Goal: Find specific page/section: Find specific page/section

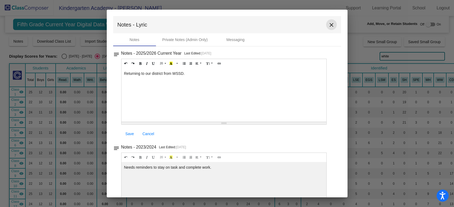
click at [328, 25] on mat-icon "close" at bounding box center [331, 25] width 6 height 6
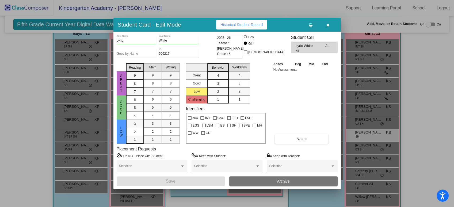
click at [328, 25] on icon "button" at bounding box center [327, 25] width 3 height 4
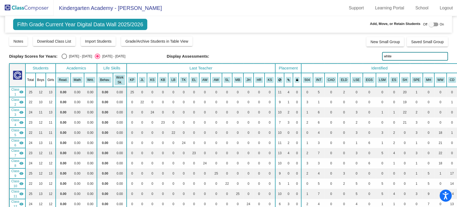
click at [28, 8] on img at bounding box center [27, 8] width 54 height 16
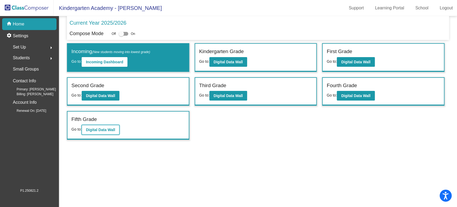
click at [105, 129] on b "Digital Data Wall" at bounding box center [100, 129] width 29 height 4
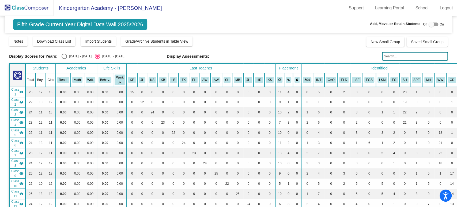
click at [392, 56] on input "text" at bounding box center [415, 56] width 66 height 9
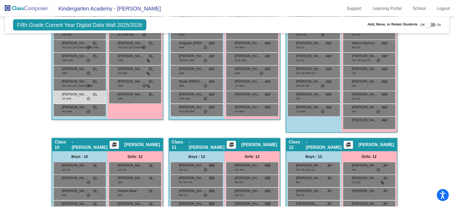
scroll to position [743, 0]
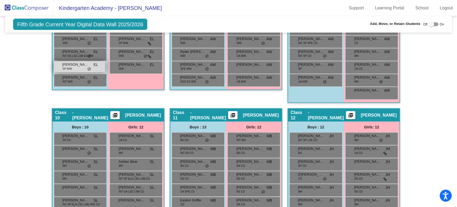
type input "Bianchi"
click at [75, 67] on div "[PERSON_NAME] SP WW EL lock do_not_disturb_alt" at bounding box center [79, 66] width 51 height 11
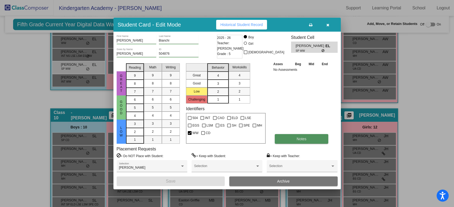
click at [311, 139] on button "Notes" at bounding box center [302, 139] width 54 height 10
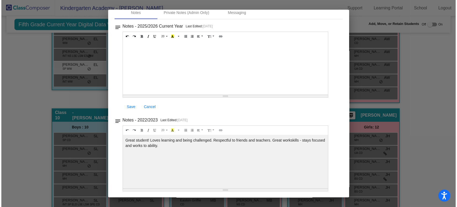
scroll to position [0, 0]
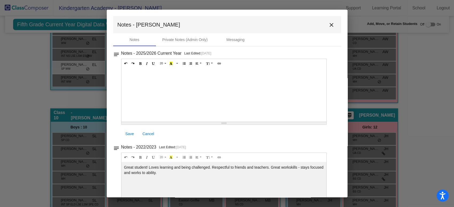
click at [328, 24] on mat-icon "close" at bounding box center [331, 25] width 6 height 6
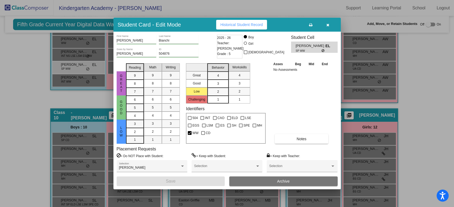
click at [328, 24] on icon "button" at bounding box center [327, 25] width 3 height 4
